Goal: Information Seeking & Learning: Learn about a topic

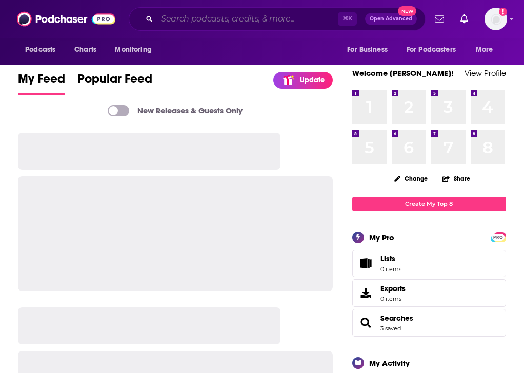
click at [239, 21] on input "Search podcasts, credits, & more..." at bounding box center [247, 19] width 181 height 16
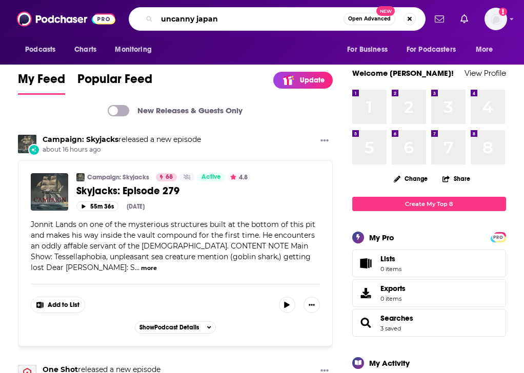
type input "uncanny japan"
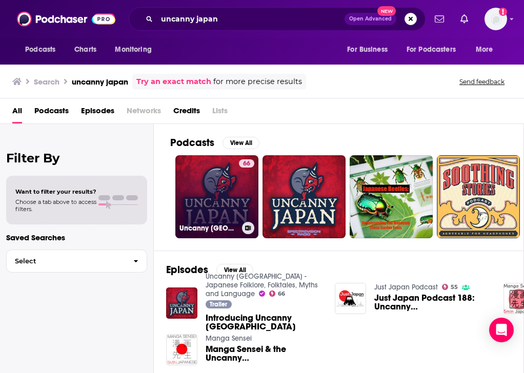
click at [210, 187] on link "66 Uncanny [GEOGRAPHIC_DATA] - Japanese Folklore, Folktales, Myths and Language" at bounding box center [216, 196] width 83 height 83
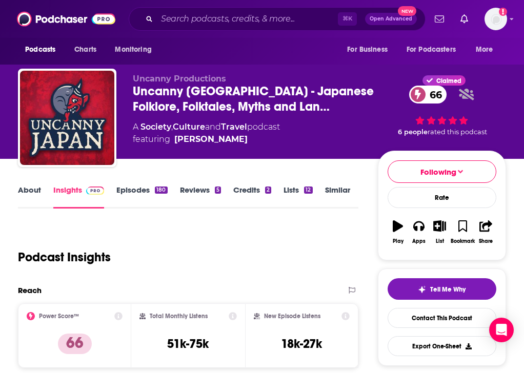
click at [140, 190] on link "Episodes 180" at bounding box center [141, 197] width 51 height 24
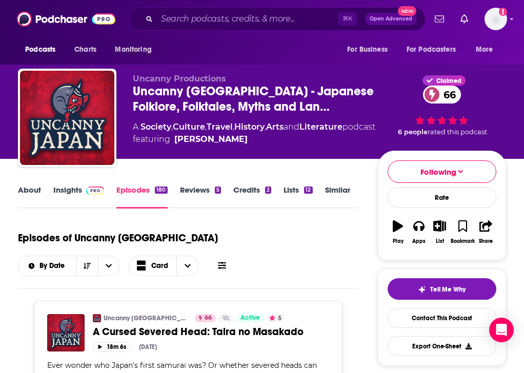
click at [64, 192] on link "Insights" at bounding box center [78, 197] width 51 height 24
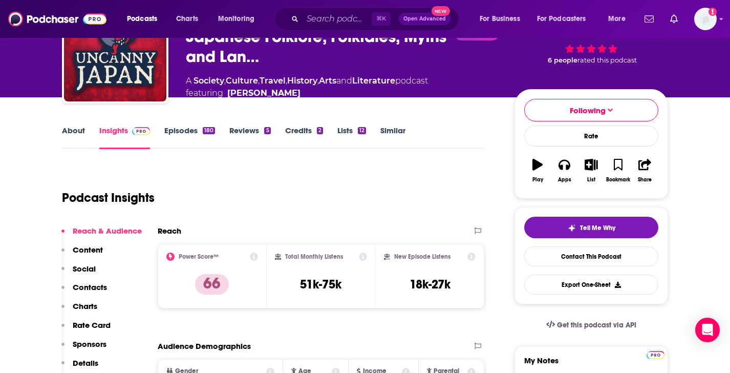
scroll to position [66, 0]
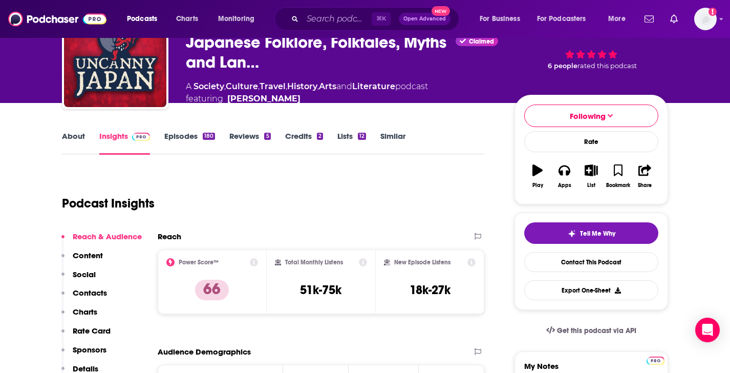
click at [75, 142] on link "About" at bounding box center [73, 143] width 23 height 24
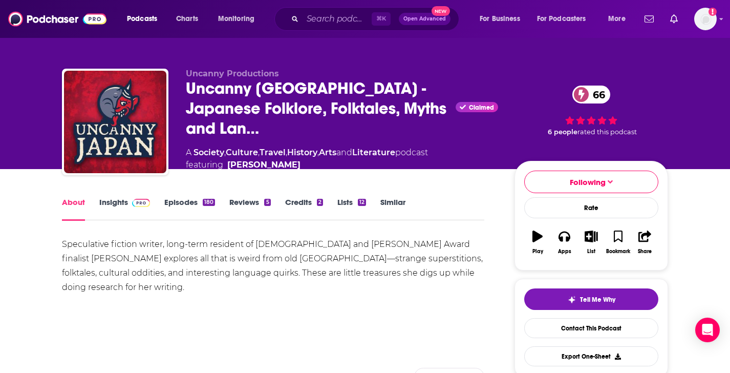
click at [239, 200] on link "Reviews 5" at bounding box center [249, 209] width 41 height 24
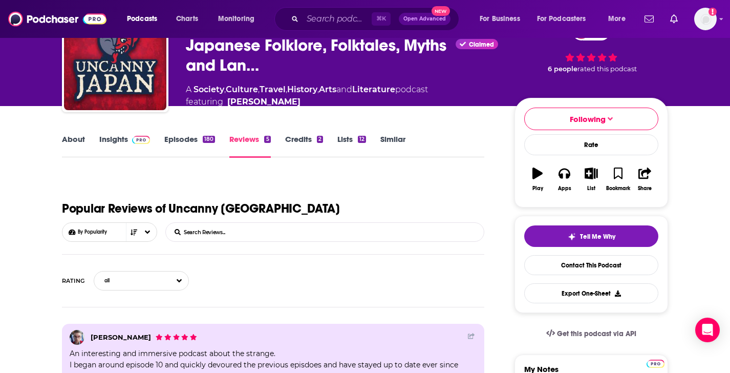
scroll to position [64, 0]
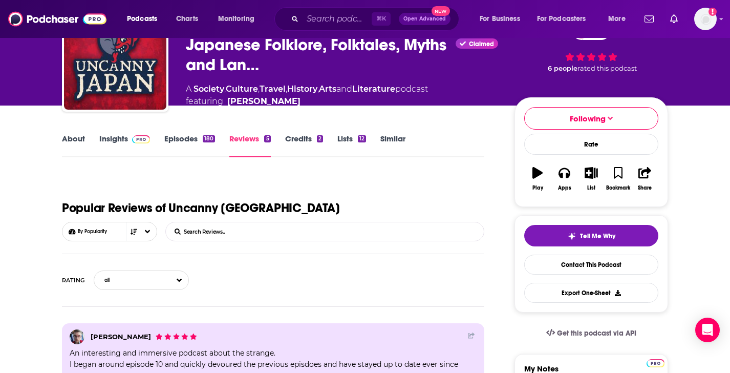
click at [187, 137] on link "Episodes 180" at bounding box center [189, 146] width 51 height 24
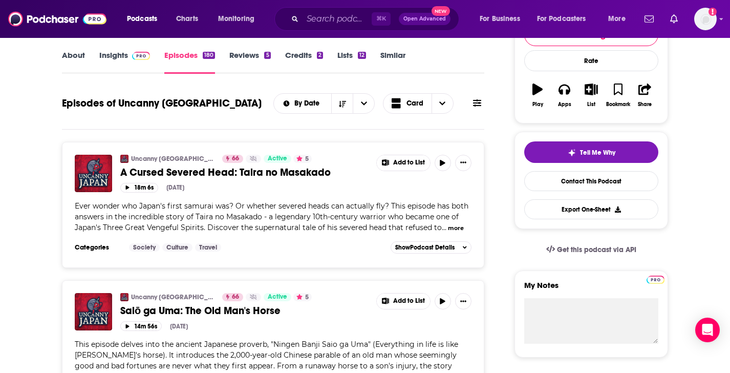
scroll to position [132, 0]
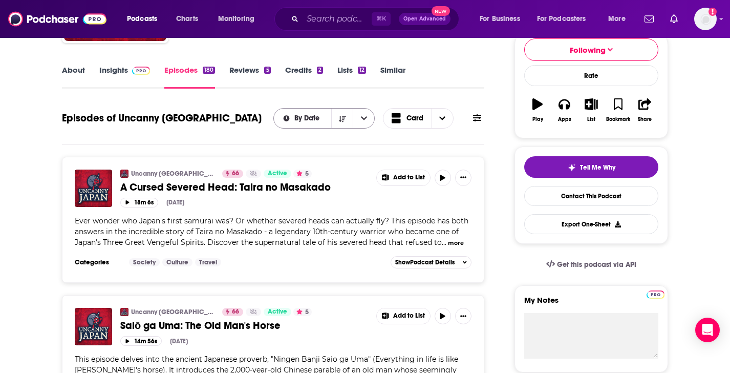
click at [316, 123] on div "By Date" at bounding box center [325, 118] width 102 height 20
click at [349, 124] on button "Sort Direction" at bounding box center [342, 118] width 22 height 19
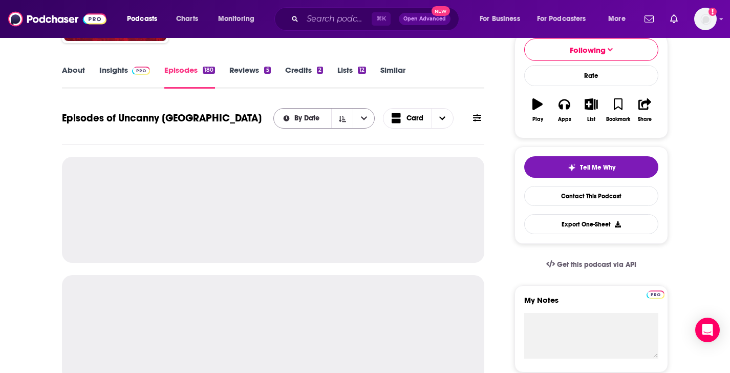
click at [361, 118] on button "open menu" at bounding box center [364, 118] width 22 height 19
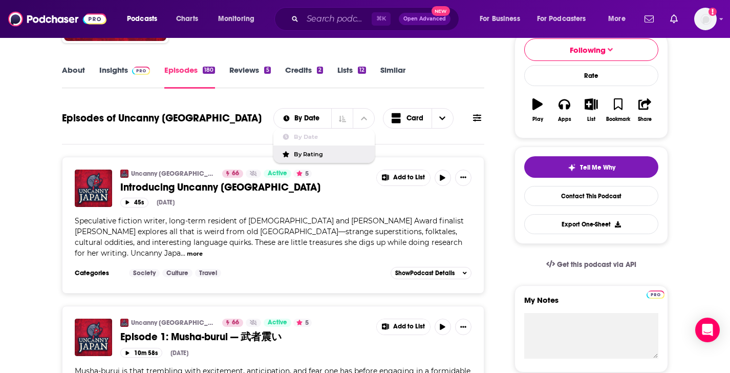
click at [325, 155] on span "By Rating" at bounding box center [330, 155] width 73 height 6
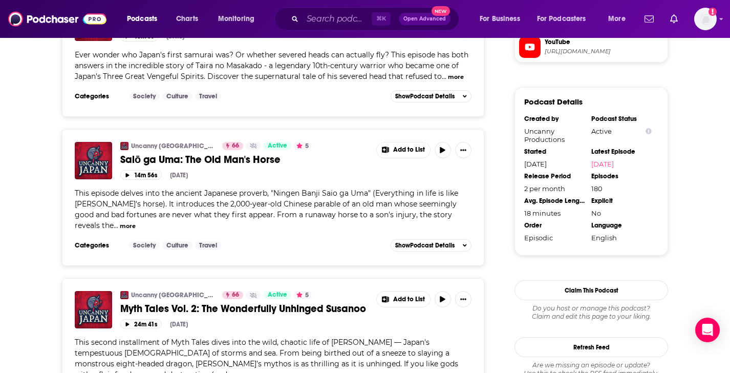
scroll to position [1085, 0]
